Goal: Task Accomplishment & Management: Manage account settings

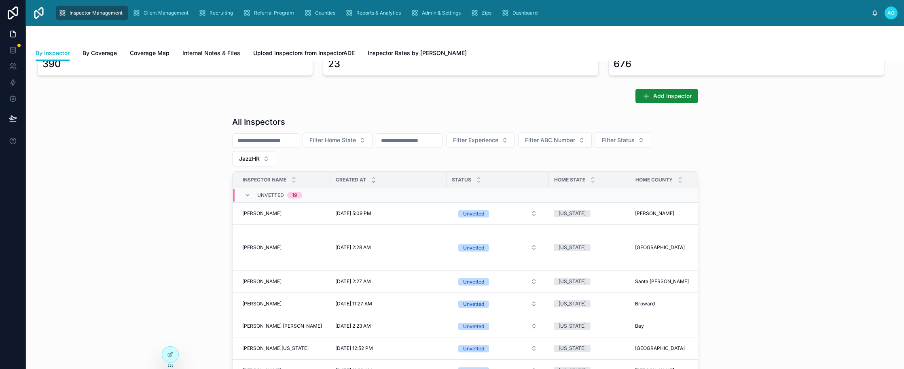
scroll to position [14, 0]
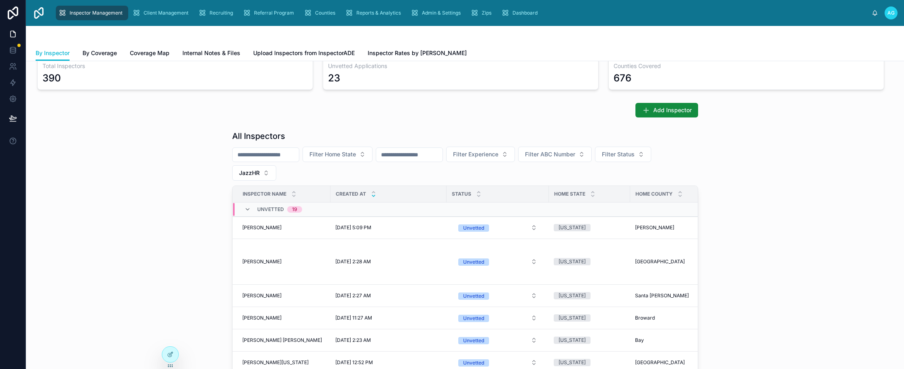
click at [371, 195] on icon at bounding box center [373, 195] width 5 height 5
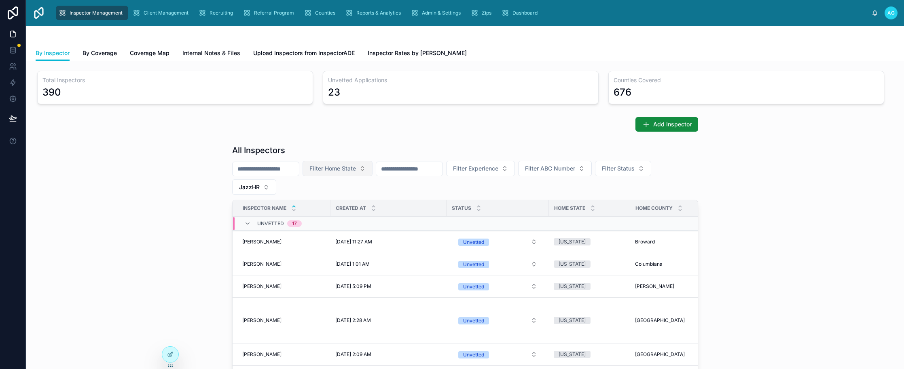
click at [373, 172] on button "Filter Home State" at bounding box center [338, 168] width 70 height 15
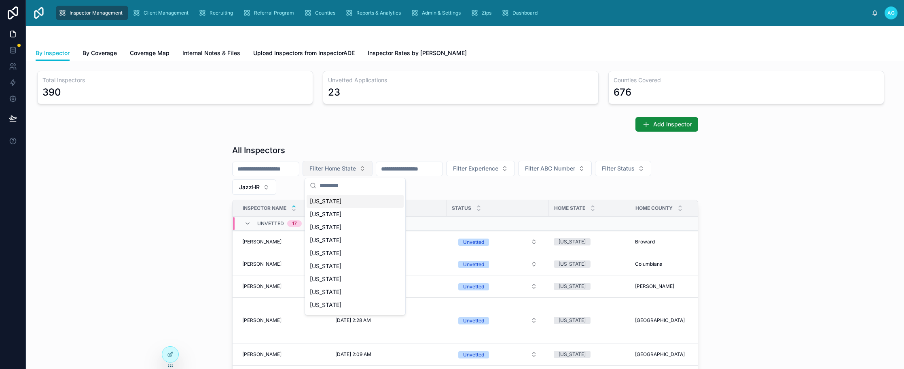
click at [373, 172] on button "Filter Home State" at bounding box center [338, 168] width 70 height 15
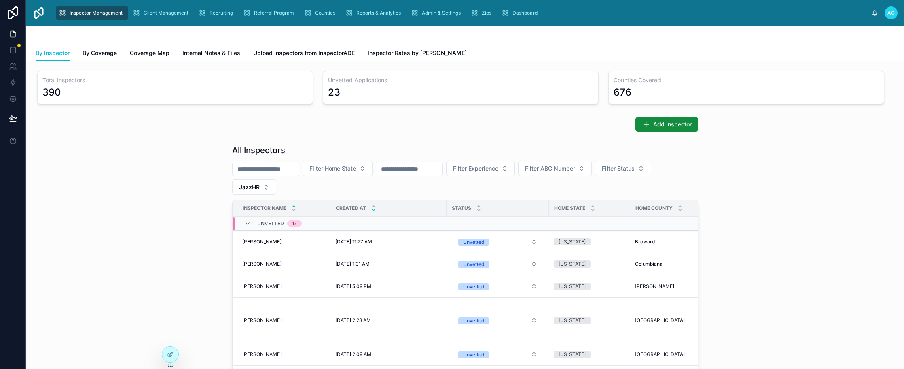
click at [371, 211] on icon at bounding box center [373, 209] width 5 height 5
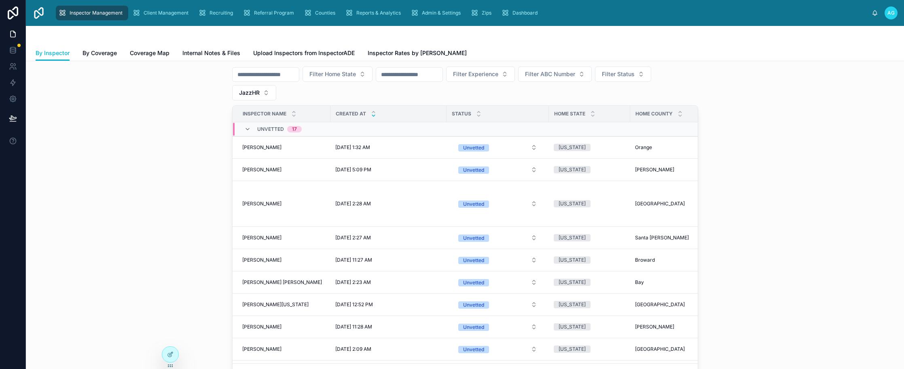
scroll to position [121, 0]
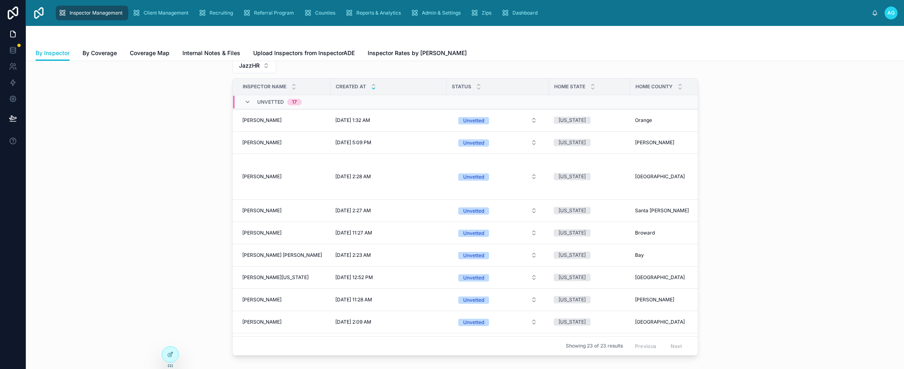
click at [747, 53] on div "By Inspector By Coverage Coverage Map Internal Notes & Files Upload Inspectors …" at bounding box center [465, 52] width 859 height 15
click at [169, 136] on div "All Inspectors Filter Home State Filter Experience Filter ABC Number Filter Sta…" at bounding box center [464, 189] width 865 height 339
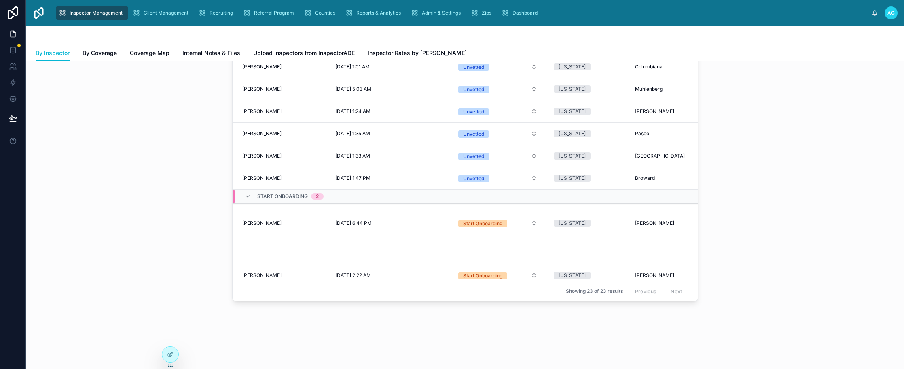
scroll to position [335, 0]
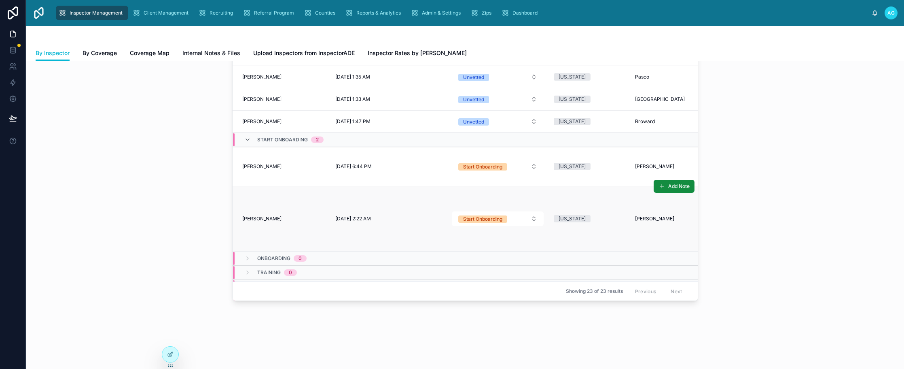
click at [289, 222] on td "[PERSON_NAME] [PERSON_NAME]" at bounding box center [282, 218] width 98 height 65
click at [264, 218] on span "[PERSON_NAME]" at bounding box center [261, 218] width 39 height 6
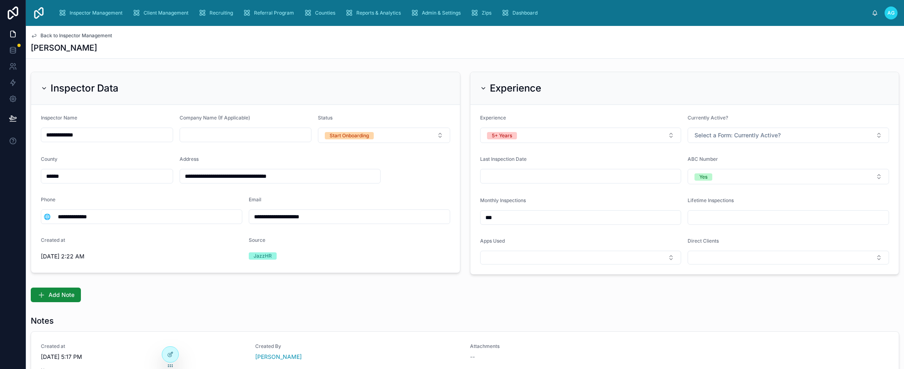
click at [33, 35] on icon at bounding box center [34, 35] width 4 height 3
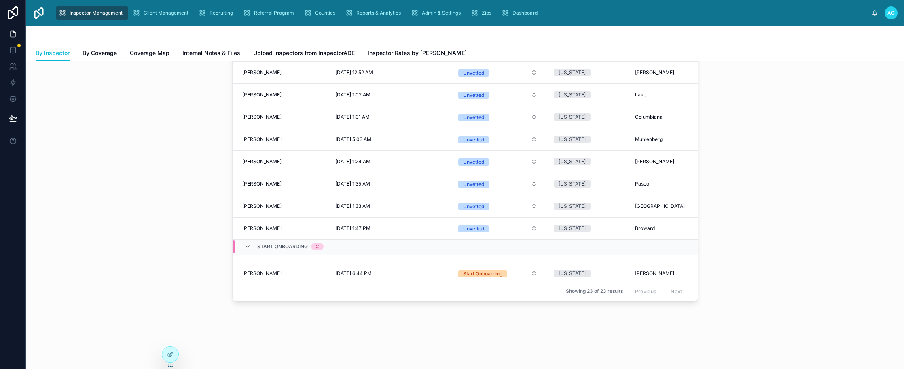
scroll to position [375, 0]
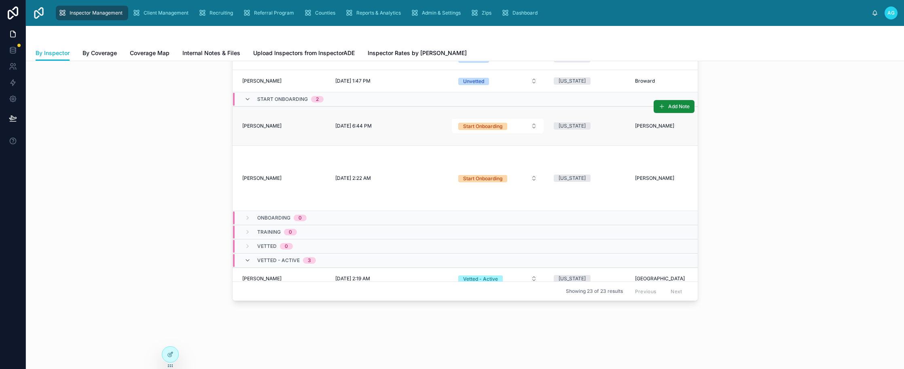
click at [281, 125] on div "[PERSON_NAME] [PERSON_NAME]" at bounding box center [283, 126] width 83 height 6
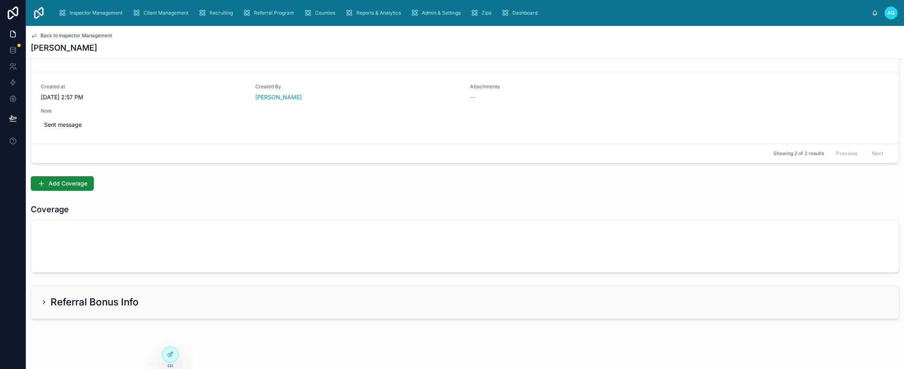
scroll to position [336, 0]
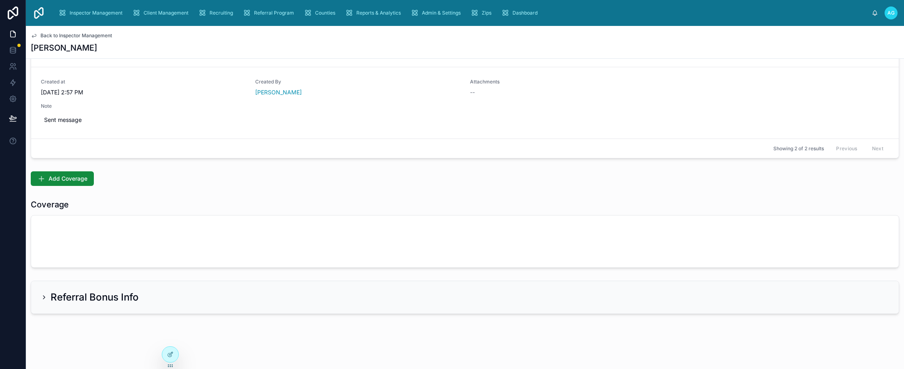
click at [648, 17] on div "Inspector Management Client Management Recruiting Referral Program Counties Rep…" at bounding box center [462, 13] width 820 height 18
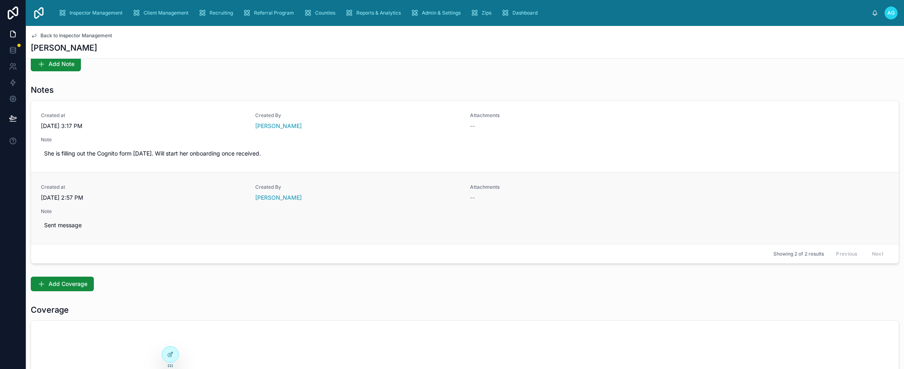
scroll to position [202, 0]
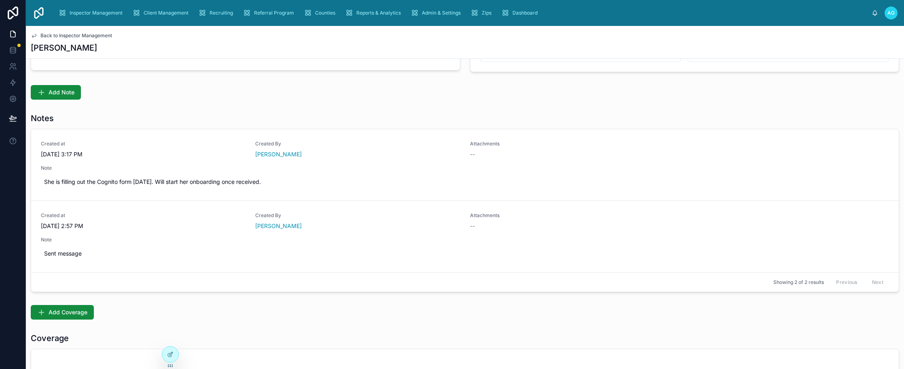
click at [496, 92] on div "Add Note" at bounding box center [465, 92] width 869 height 15
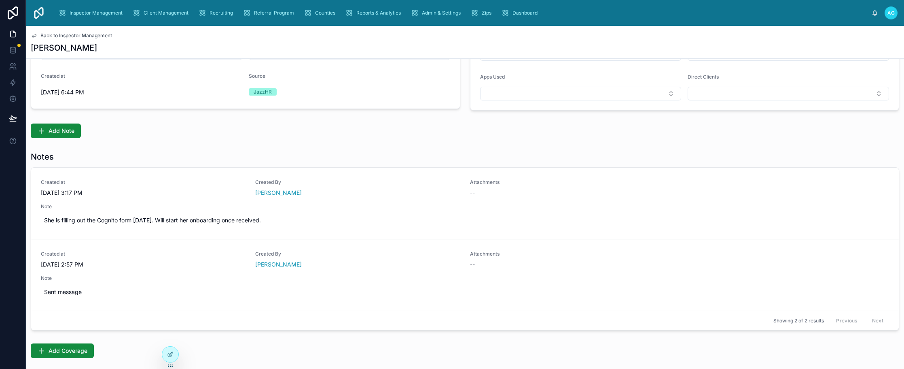
scroll to position [0, 0]
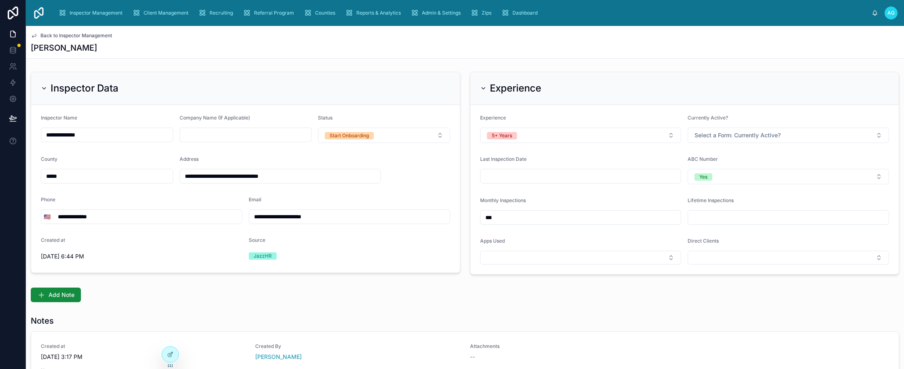
click at [35, 36] on icon at bounding box center [34, 35] width 4 height 3
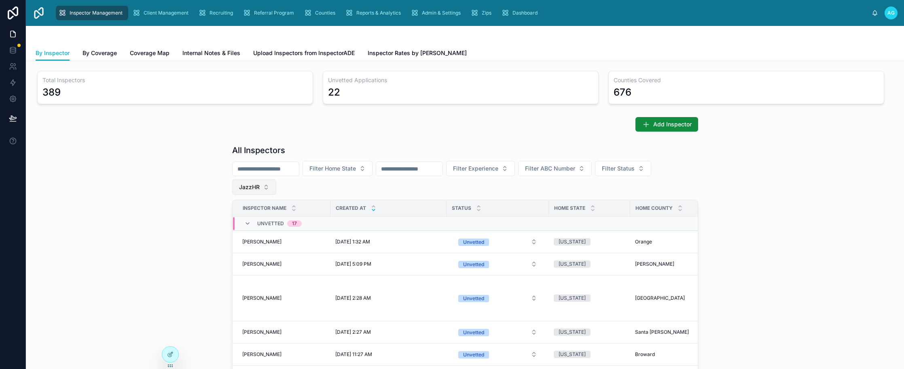
click at [263, 185] on button "JazzHR" at bounding box center [254, 186] width 44 height 15
click at [226, 260] on div "JazzHR" at bounding box center [251, 258] width 97 height 13
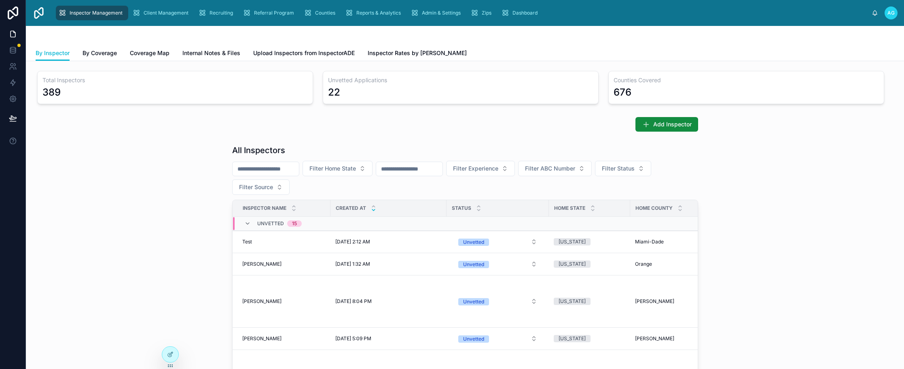
click at [284, 167] on input "text" at bounding box center [266, 168] width 66 height 11
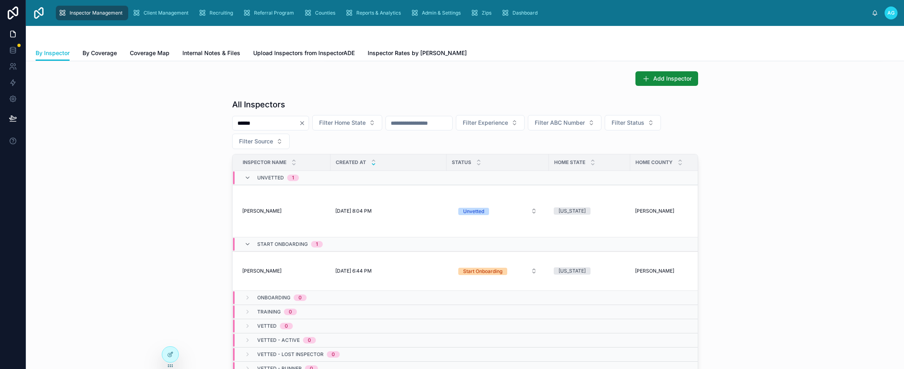
scroll to position [81, 0]
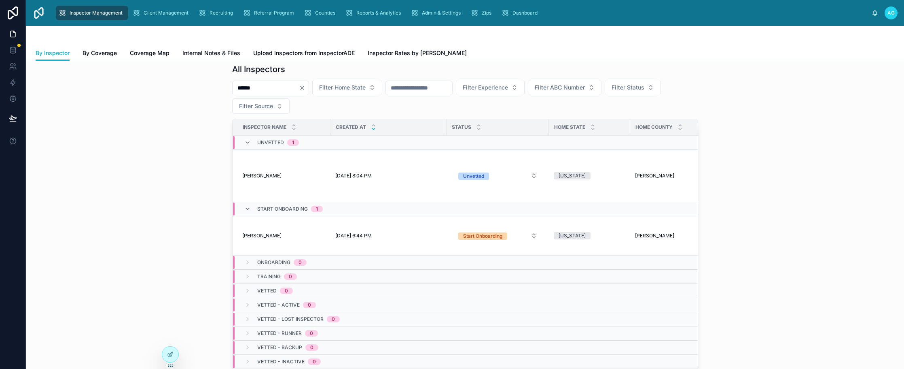
type input "******"
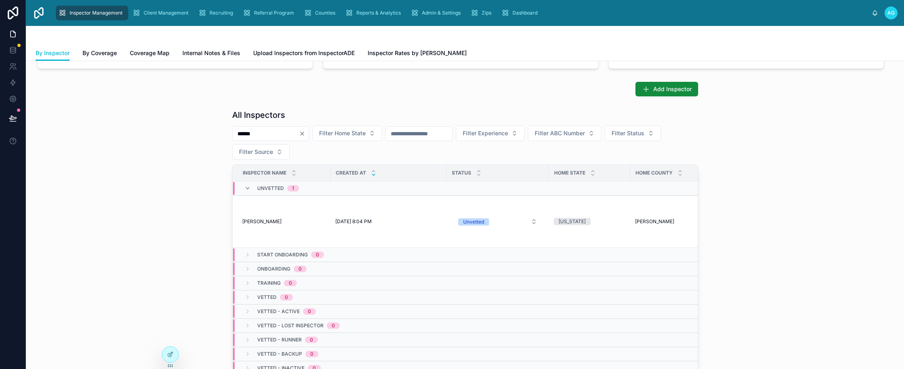
scroll to position [81, 0]
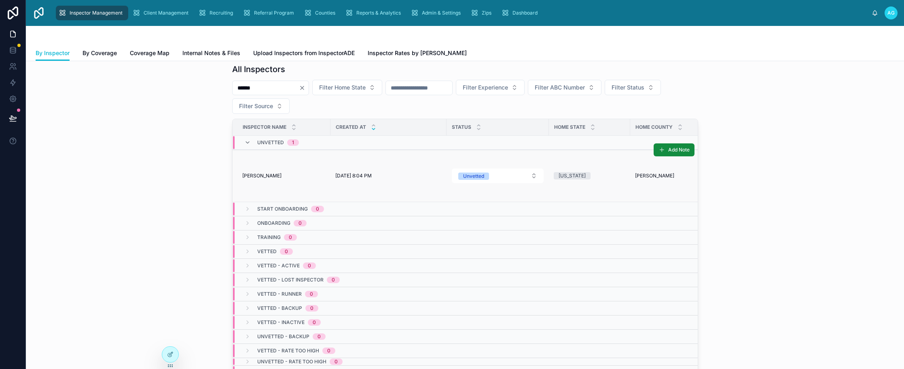
click at [259, 175] on span "[PERSON_NAME]" at bounding box center [261, 175] width 39 height 6
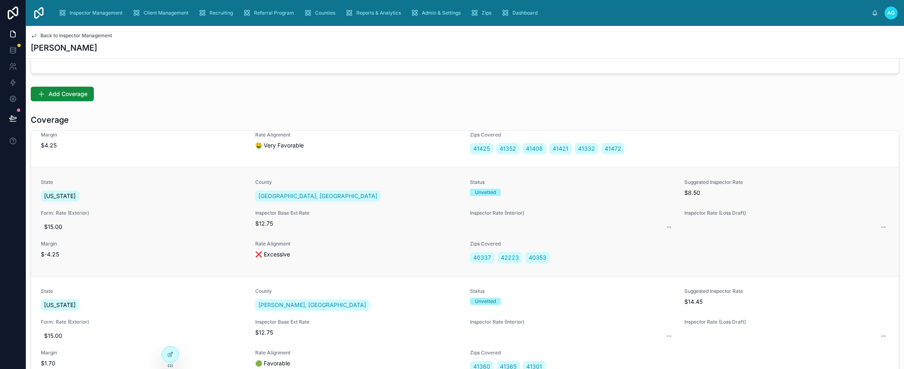
scroll to position [283, 0]
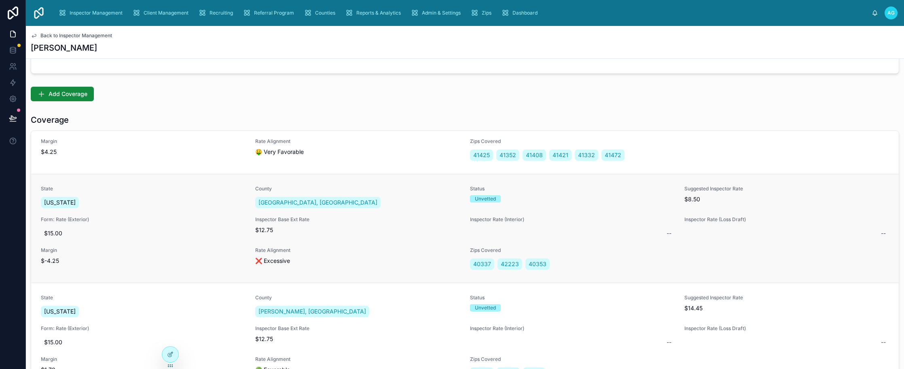
click at [599, 197] on div "Unvetted" at bounding box center [572, 198] width 205 height 7
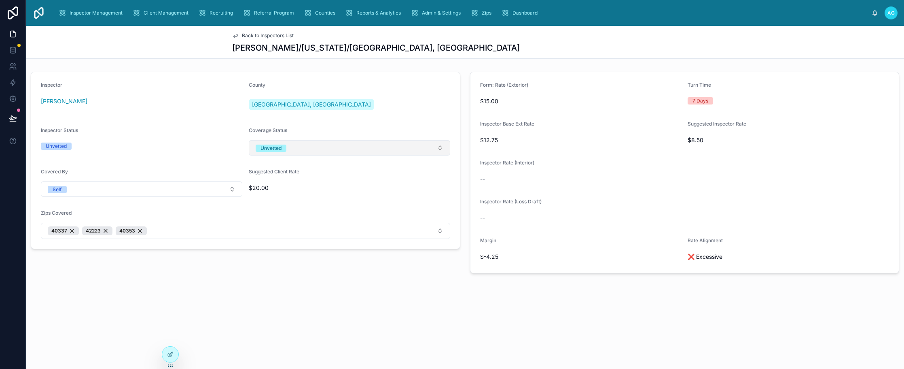
click at [405, 146] on button "Unvetted" at bounding box center [349, 147] width 201 height 15
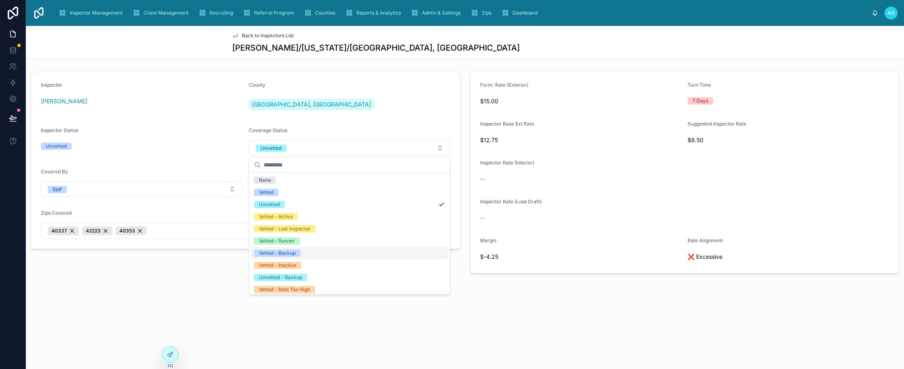
click at [292, 254] on div "Vetted - Backup" at bounding box center [277, 252] width 37 height 7
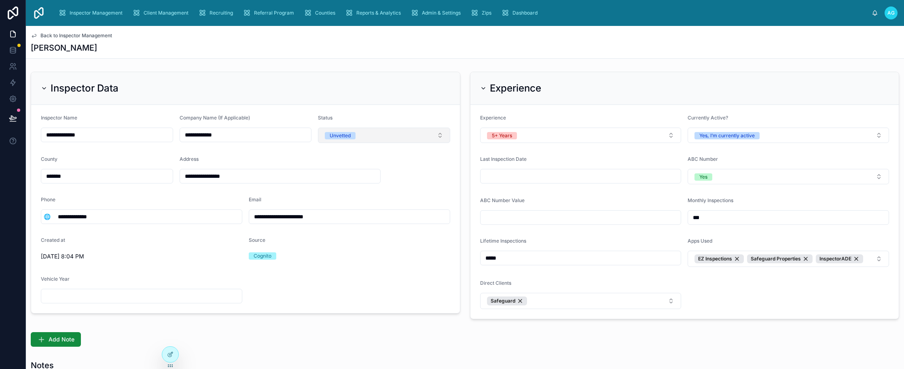
click at [356, 137] on button "Unvetted" at bounding box center [384, 134] width 132 height 15
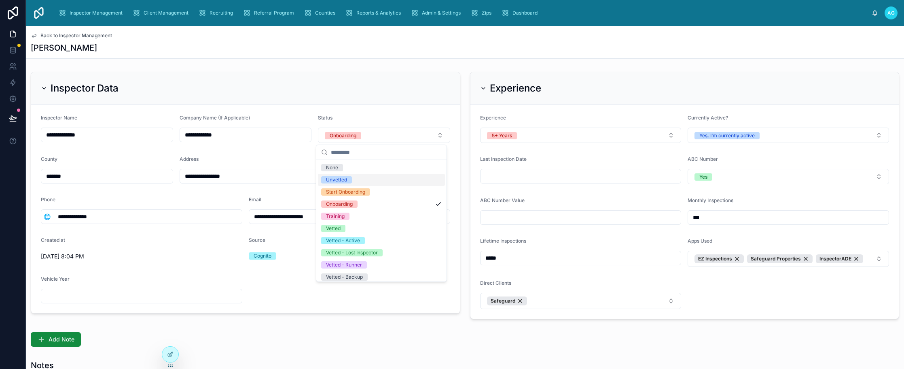
click at [342, 50] on div "[PERSON_NAME]" at bounding box center [465, 47] width 869 height 11
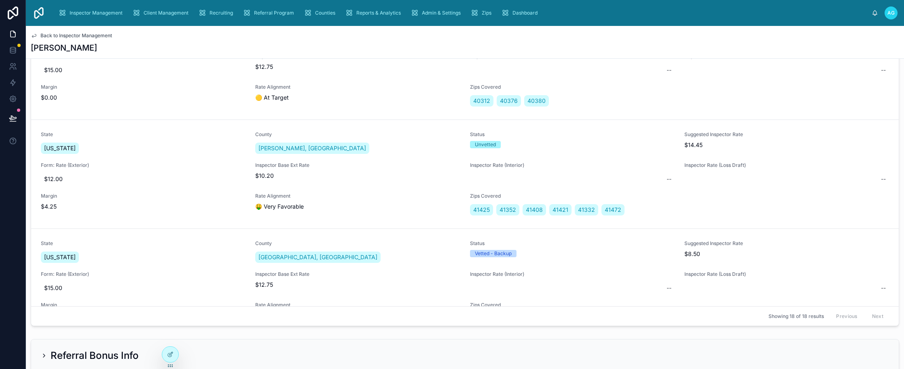
scroll to position [202, 0]
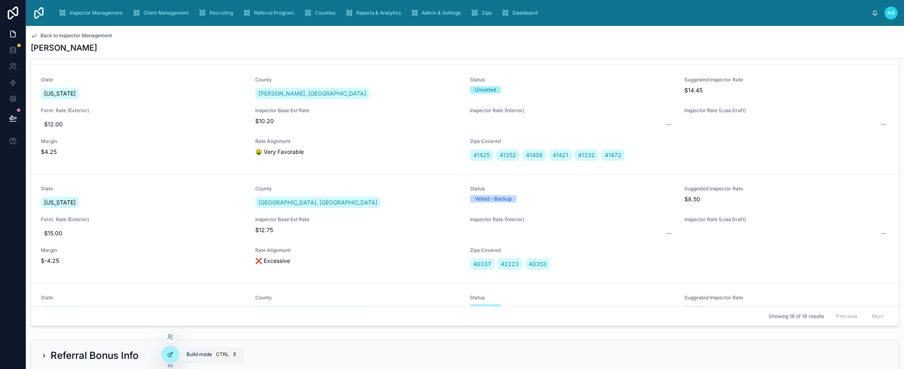
click at [172, 352] on icon at bounding box center [172, 352] width 1 height 1
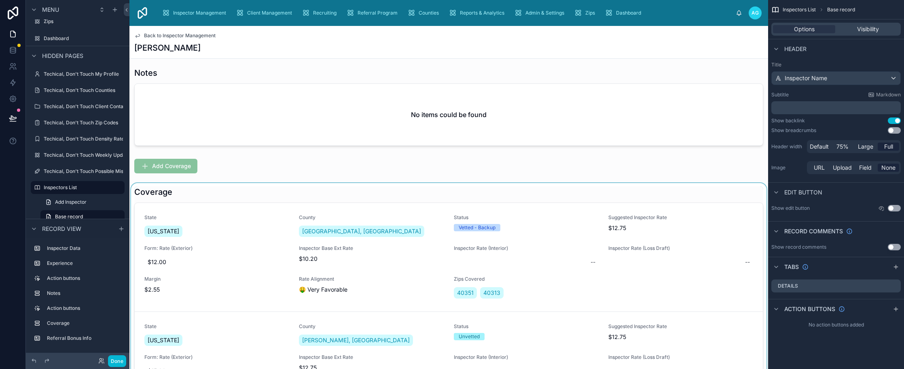
scroll to position [324, 0]
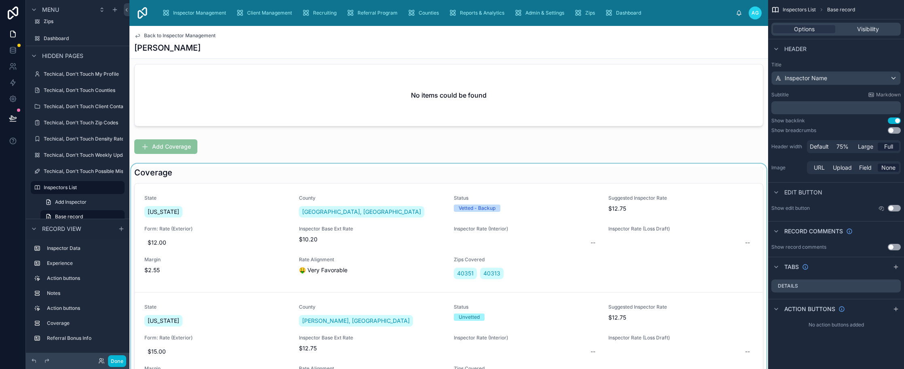
click at [528, 194] on div at bounding box center [448, 312] width 639 height 299
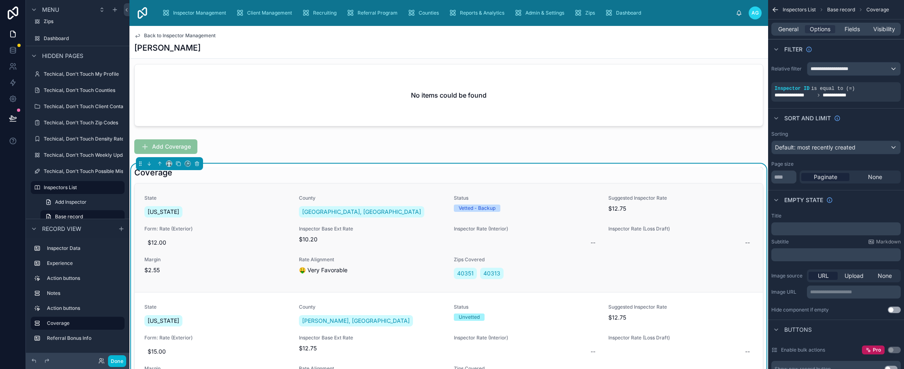
click at [227, 200] on span "State" at bounding box center [216, 198] width 145 height 6
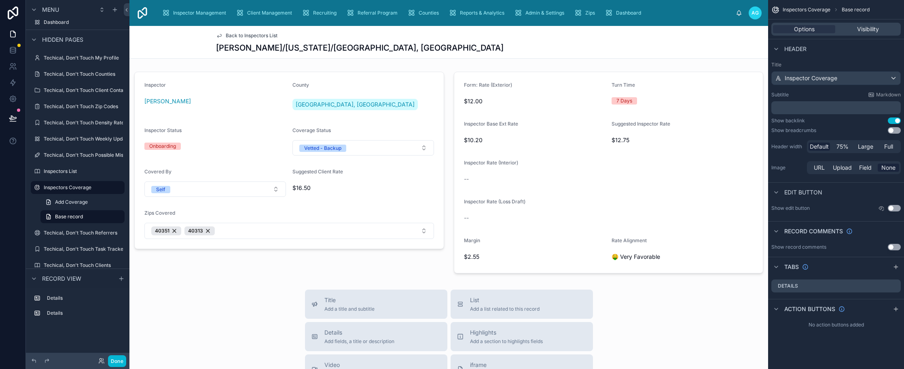
click at [227, 34] on span "Back to Inspectors List" at bounding box center [252, 35] width 52 height 6
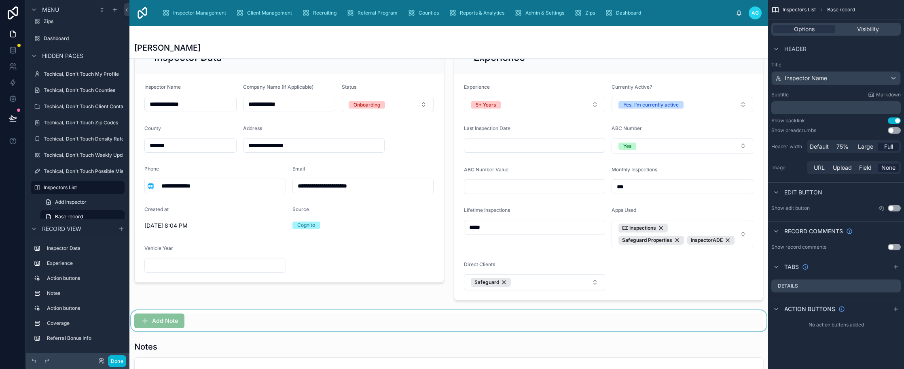
scroll to position [283, 0]
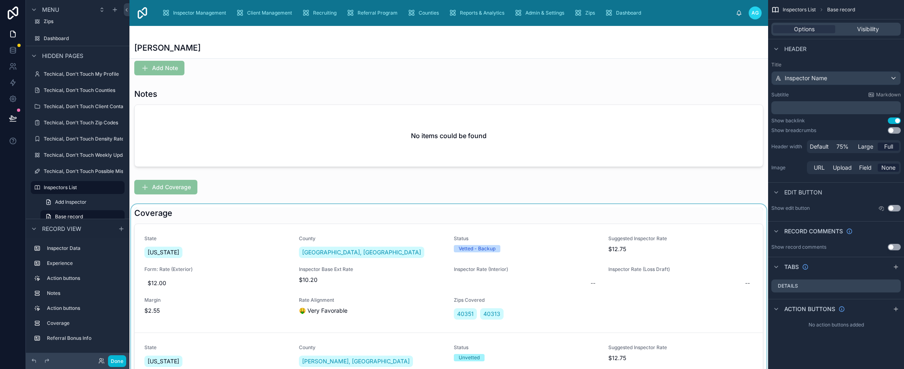
click at [186, 216] on div at bounding box center [448, 353] width 639 height 299
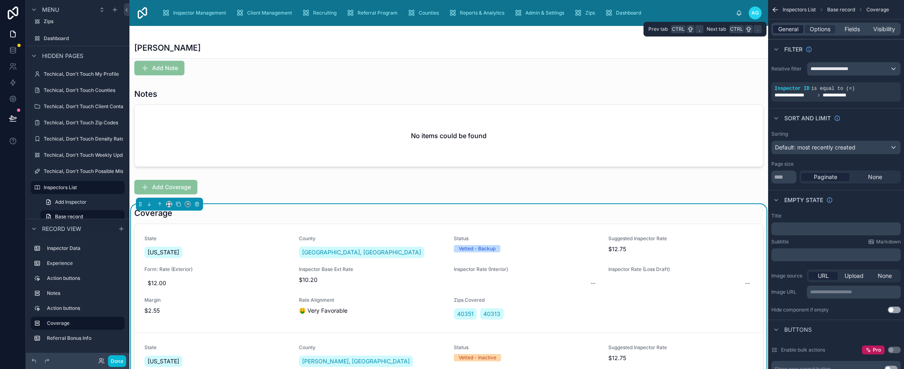
click at [788, 30] on span "General" at bounding box center [788, 29] width 20 height 8
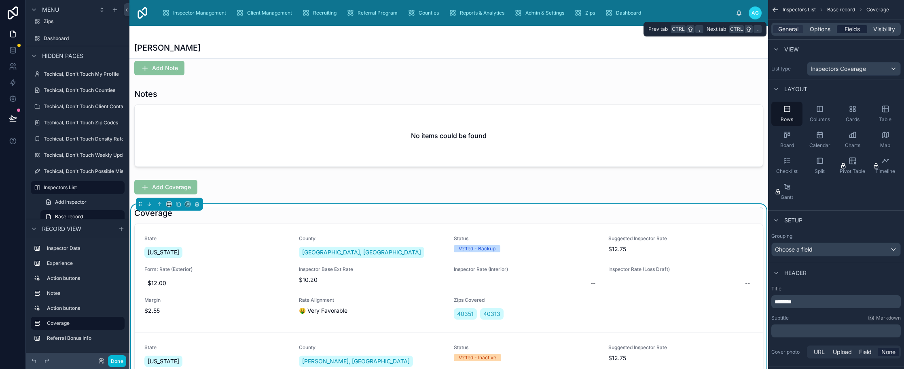
click at [850, 29] on span "Fields" at bounding box center [852, 29] width 15 height 8
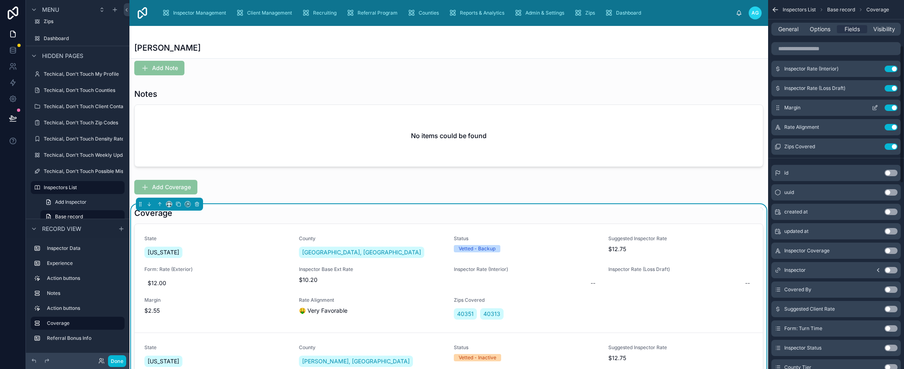
scroll to position [162, 0]
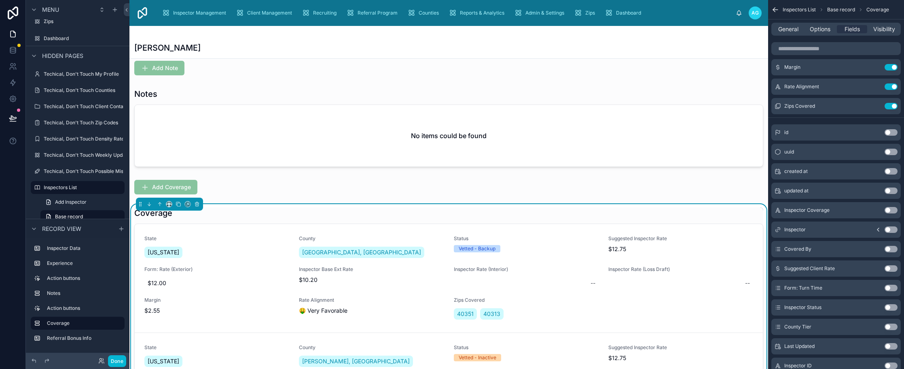
click at [890, 288] on button "Use setting" at bounding box center [891, 287] width 13 height 6
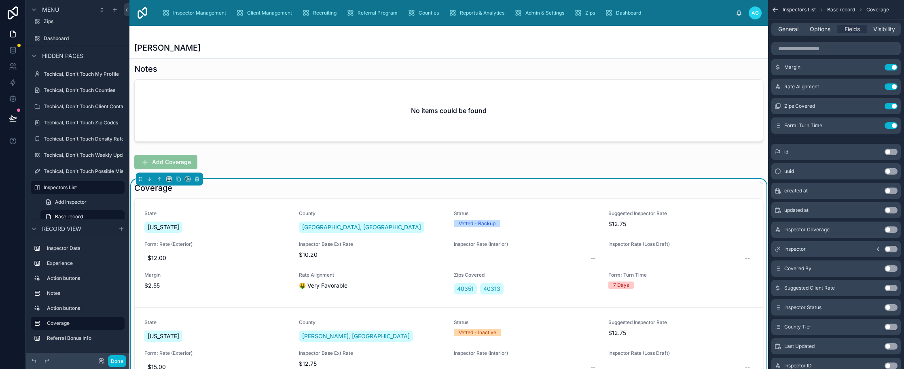
scroll to position [405, 0]
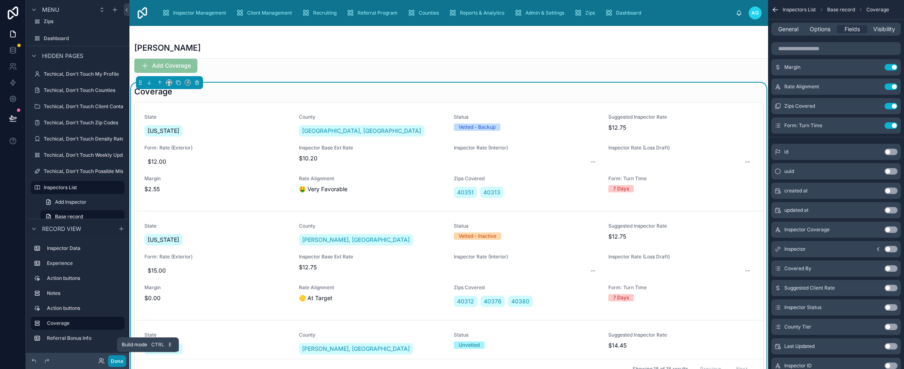
click at [121, 363] on button "Done" at bounding box center [117, 361] width 18 height 12
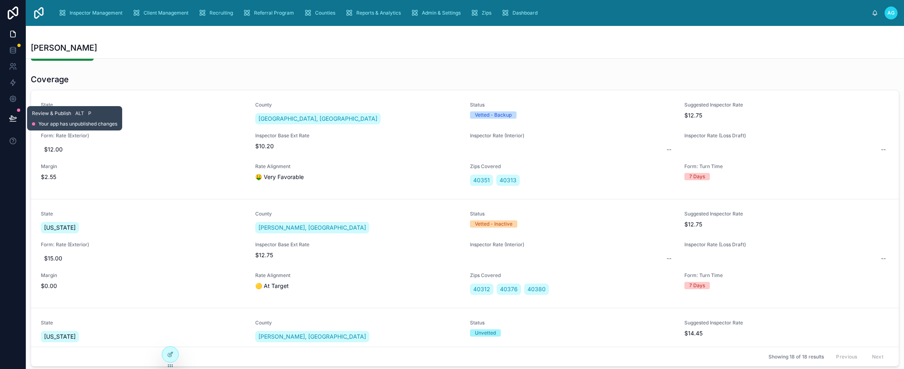
click at [13, 117] on icon at bounding box center [12, 118] width 7 height 4
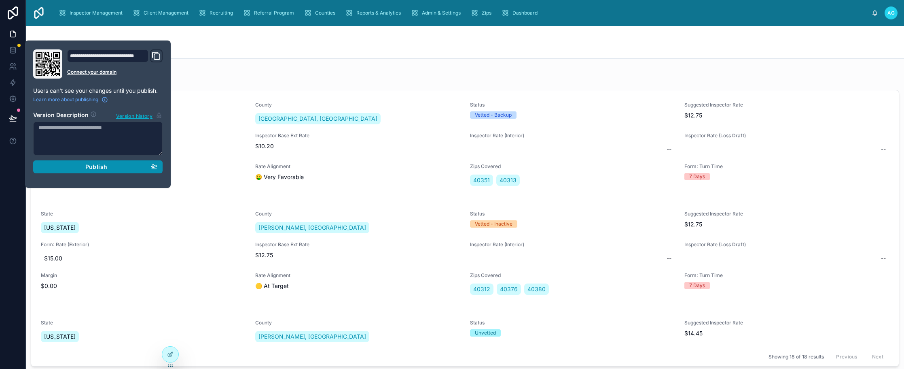
click at [96, 169] on span "Publish" at bounding box center [96, 166] width 22 height 7
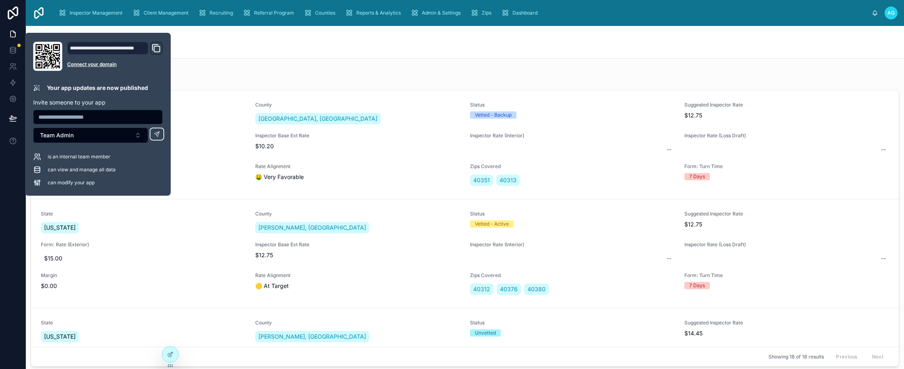
click at [329, 47] on div "[PERSON_NAME]" at bounding box center [465, 47] width 869 height 11
